Goal: Information Seeking & Learning: Learn about a topic

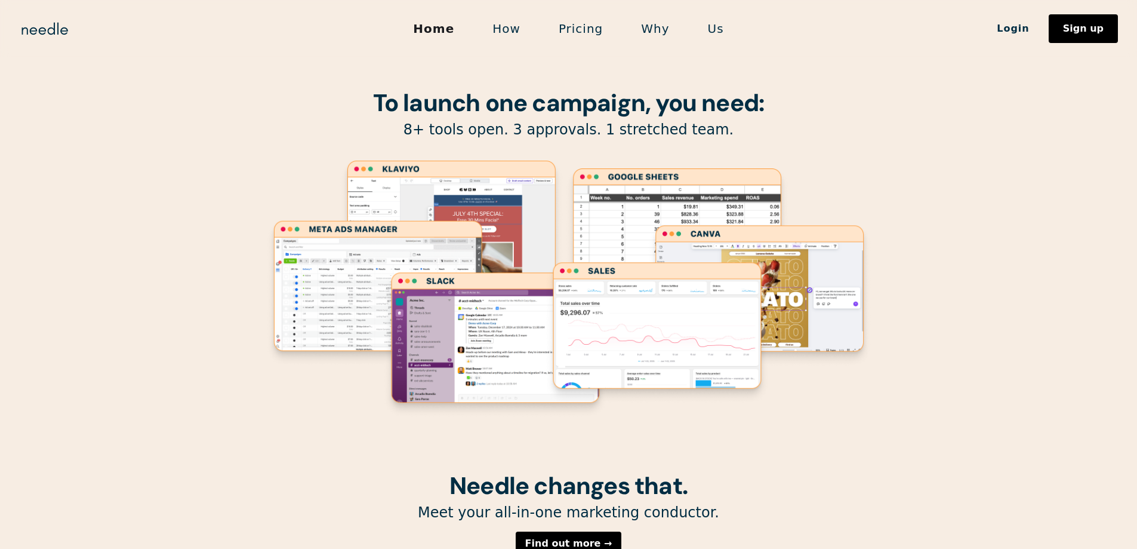
click at [519, 27] on link "How" at bounding box center [506, 28] width 66 height 25
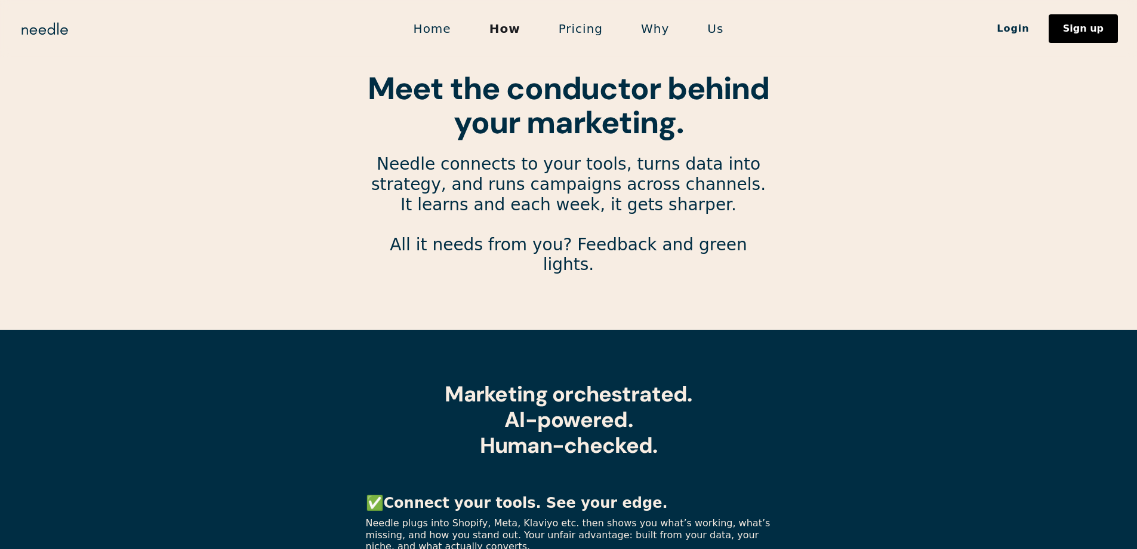
click at [596, 29] on link "Pricing" at bounding box center [581, 28] width 82 height 25
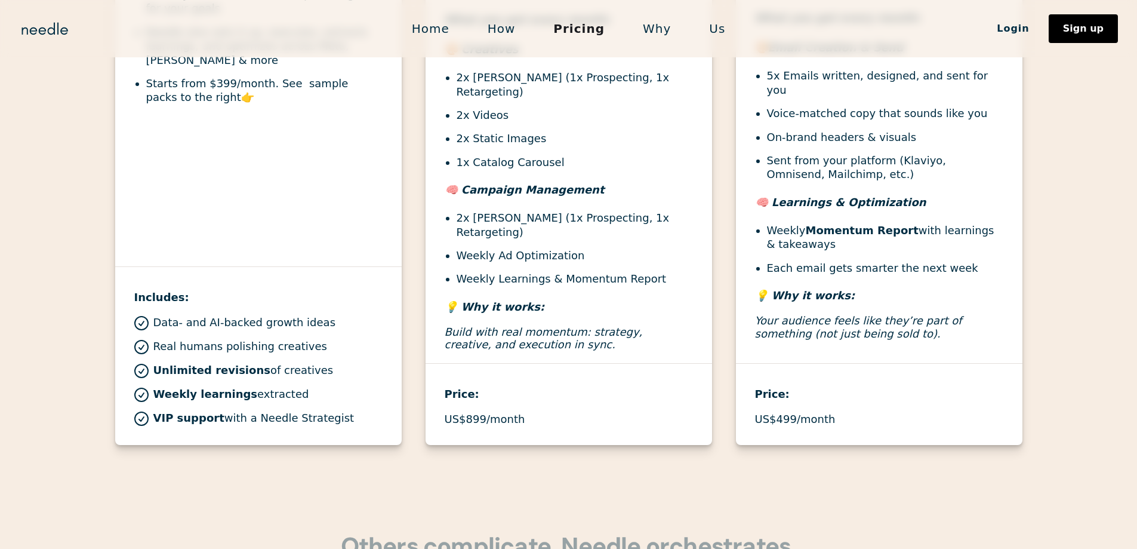
scroll to position [657, 0]
